Goal: Transaction & Acquisition: Purchase product/service

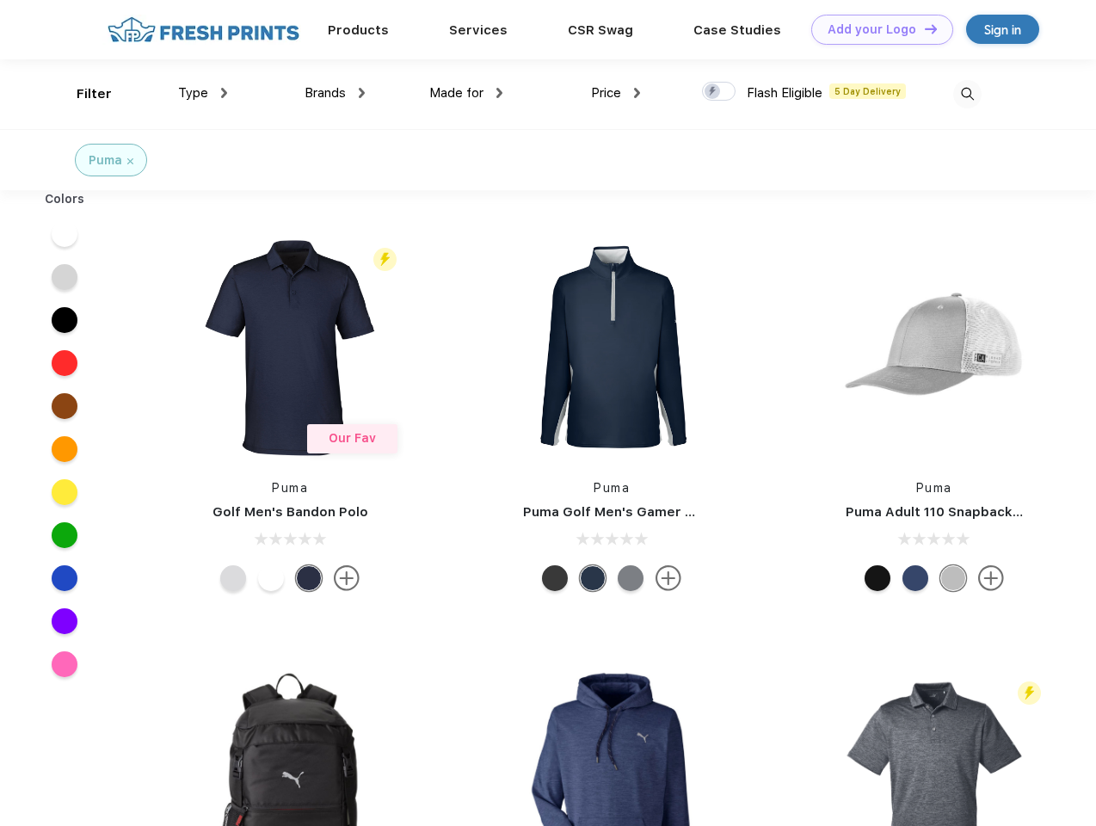
scroll to position [1, 0]
click at [876, 29] on link "Add your Logo Design Tool" at bounding box center [882, 30] width 142 height 30
click at [0, 0] on div "Design Tool" at bounding box center [0, 0] width 0 height 0
click at [923, 28] on link "Add your Logo Design Tool" at bounding box center [882, 30] width 142 height 30
click at [83, 94] on div "Filter" at bounding box center [94, 94] width 35 height 20
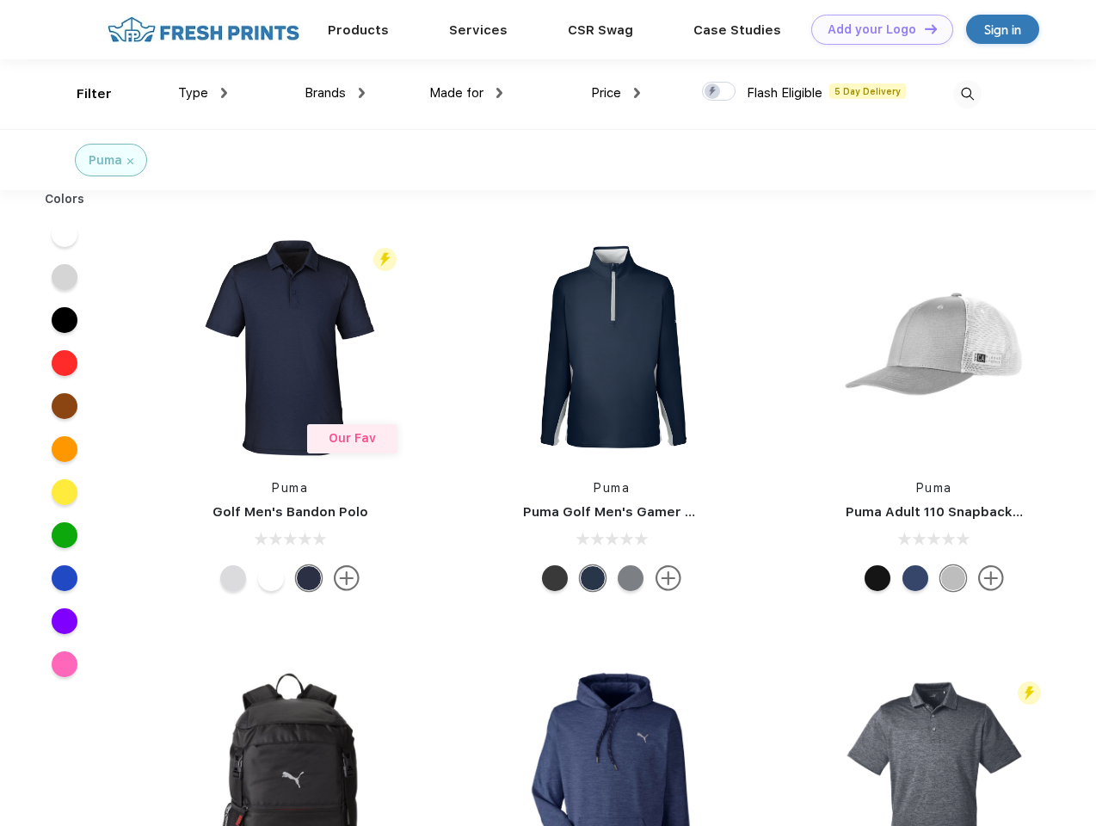
click at [203, 93] on span "Type" at bounding box center [193, 92] width 30 height 15
click at [335, 93] on span "Brands" at bounding box center [325, 92] width 41 height 15
click at [466, 93] on span "Made for" at bounding box center [456, 92] width 54 height 15
click at [616, 93] on span "Price" at bounding box center [606, 92] width 30 height 15
click at [719, 92] on div at bounding box center [719, 91] width 34 height 19
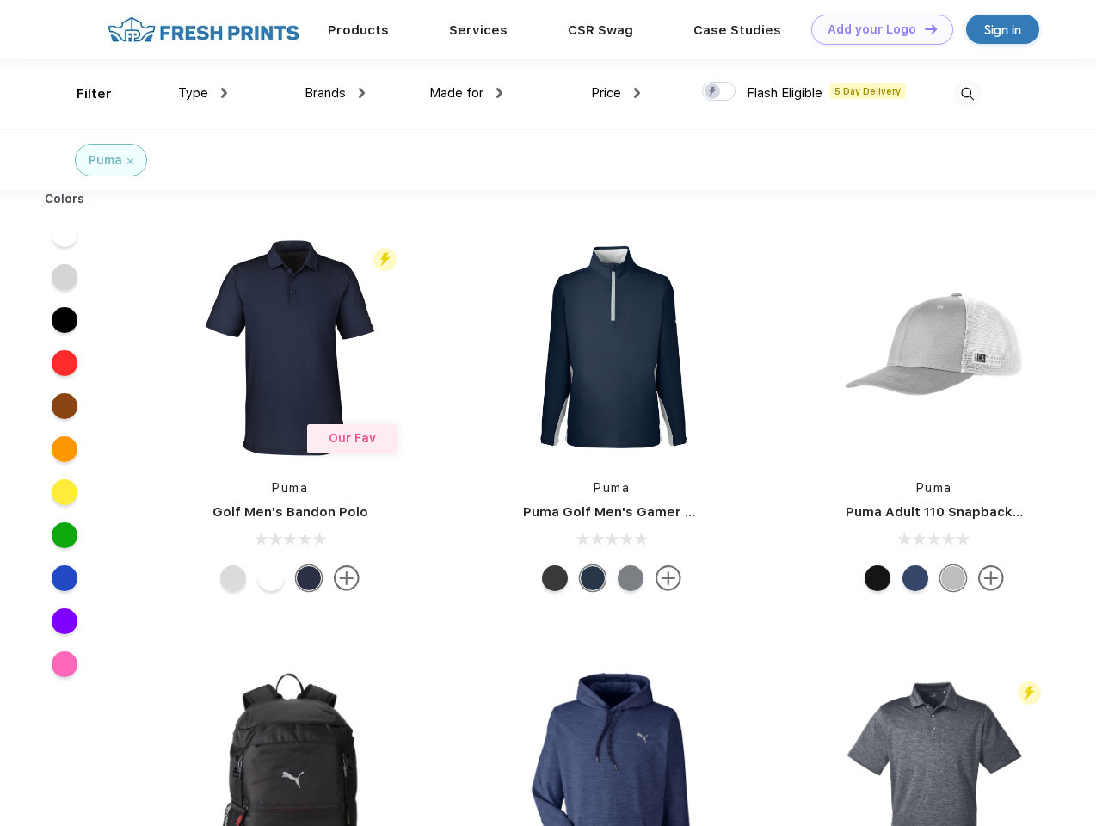
click at [713, 92] on input "checkbox" at bounding box center [707, 86] width 11 height 11
click at [967, 94] on img at bounding box center [967, 94] width 28 height 28
